Goal: Task Accomplishment & Management: Manage account settings

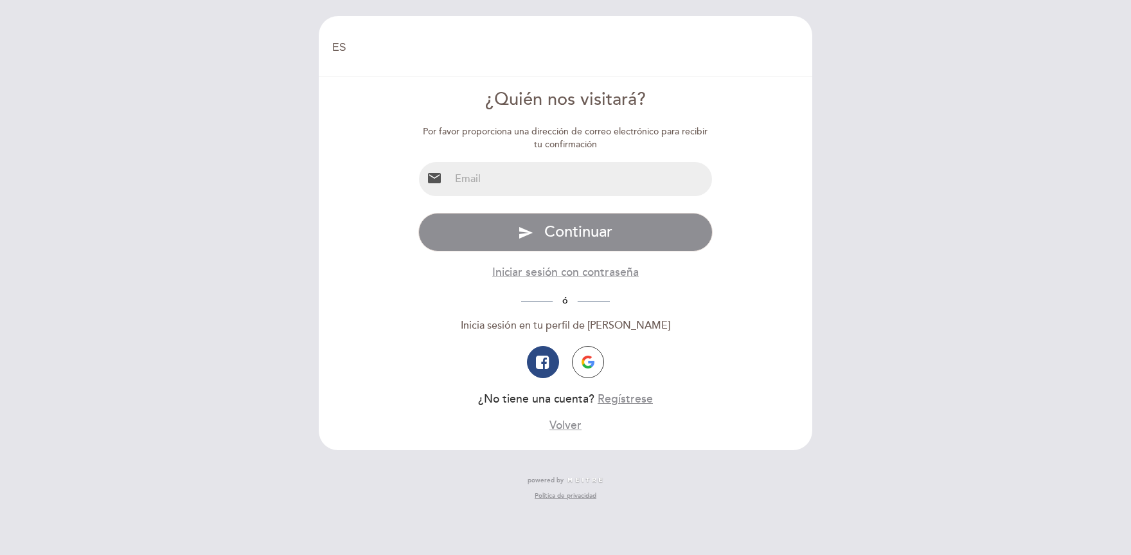
select select "es"
click at [483, 193] on input "email" at bounding box center [581, 179] width 263 height 34
type input "[PERSON_NAME][EMAIL_ADDRESS][PERSON_NAME][DOMAIN_NAME]"
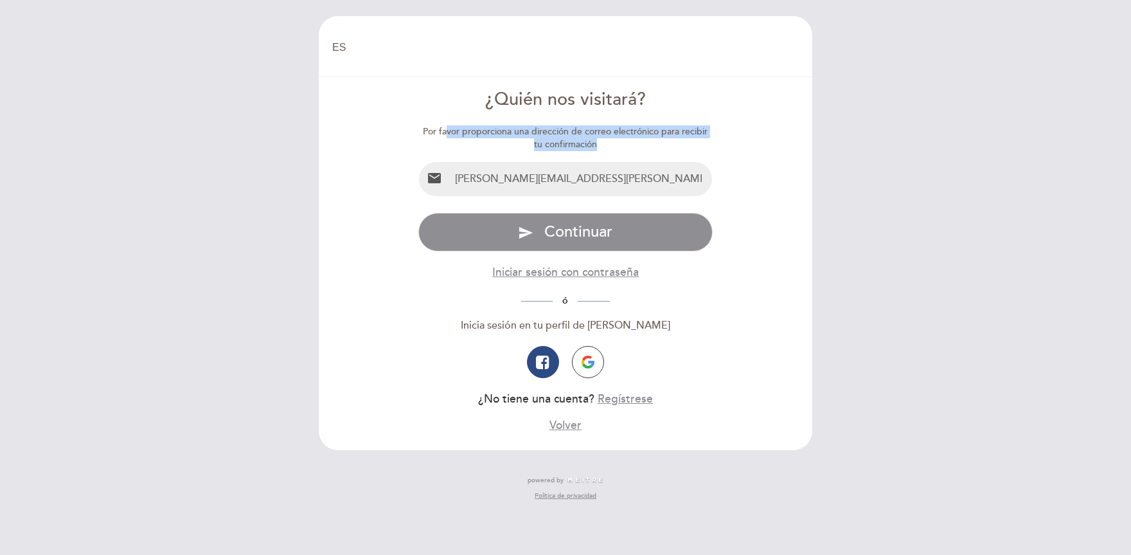
drag, startPoint x: 463, startPoint y: 138, endPoint x: 625, endPoint y: 141, distance: 162.6
click at [624, 141] on div "Por favor proporciona una dirección de correo electrónico para recibir tu confi…" at bounding box center [565, 138] width 295 height 26
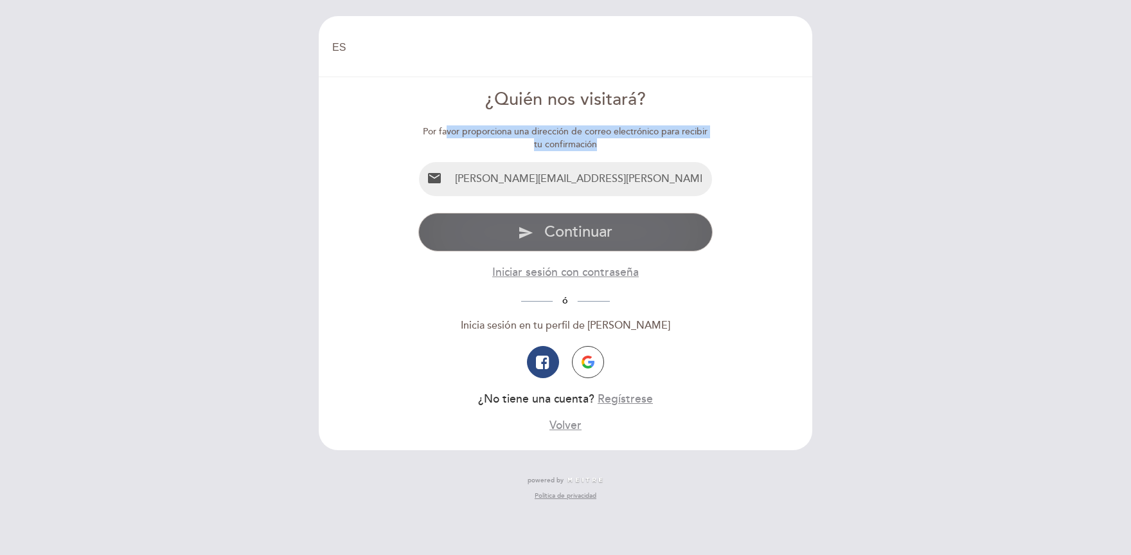
click at [626, 237] on button "send Continuar" at bounding box center [565, 232] width 295 height 39
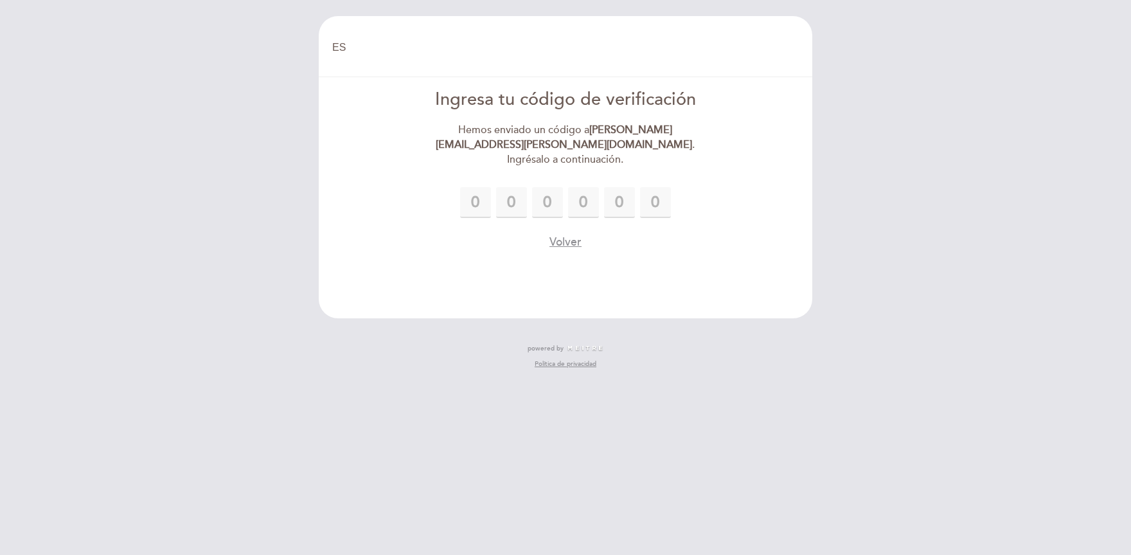
type input "4"
type input "8"
type input "0"
type input "6"
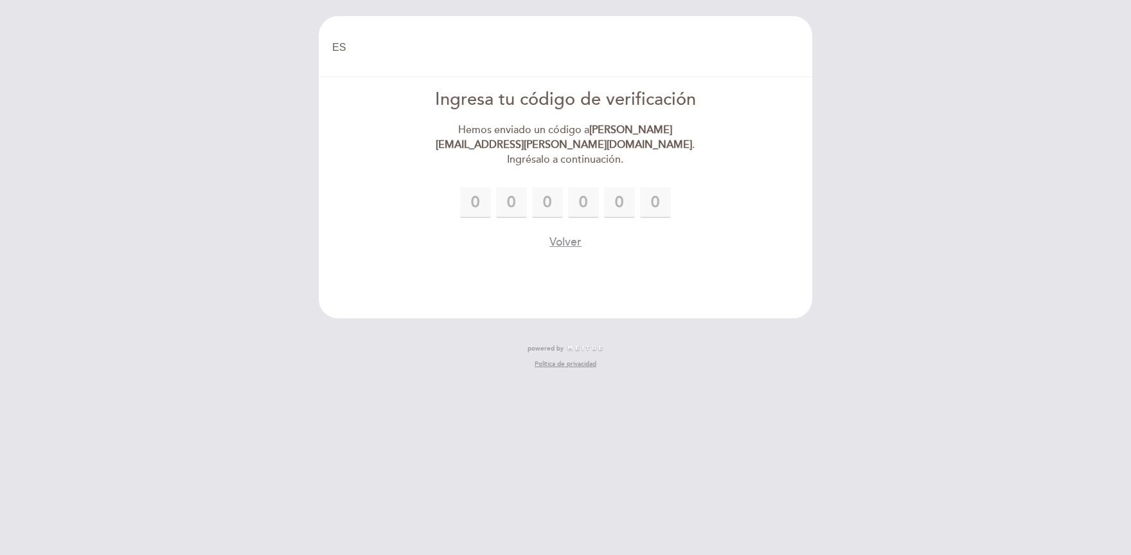
type input "2"
